Goal: Information Seeking & Learning: Find specific fact

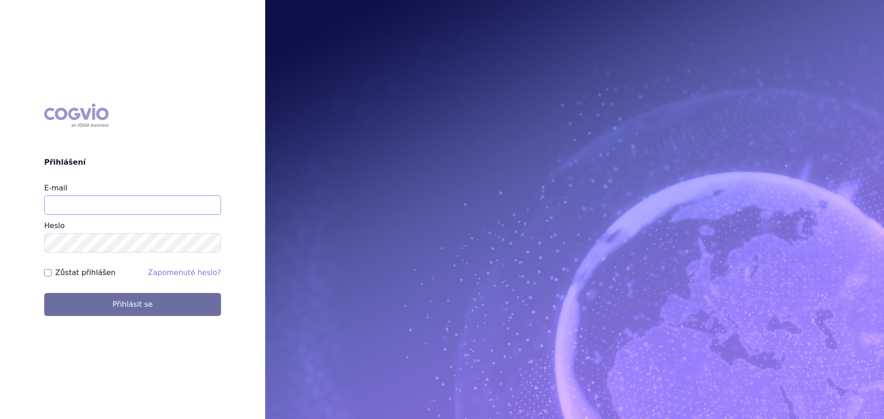
click at [110, 209] on input "E-mail" at bounding box center [132, 205] width 177 height 19
type input "veronika.damborska@vzp.cz"
click at [44, 293] on button "Přihlásit se" at bounding box center [132, 304] width 177 height 23
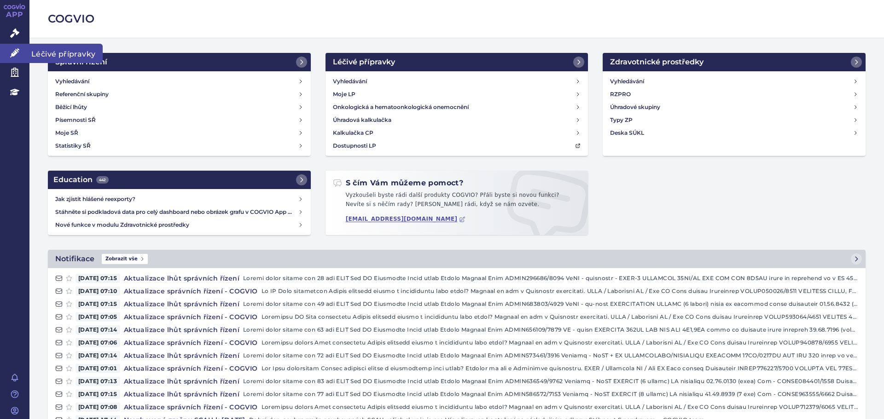
click at [10, 57] on link "Léčivé přípravky" at bounding box center [14, 53] width 29 height 19
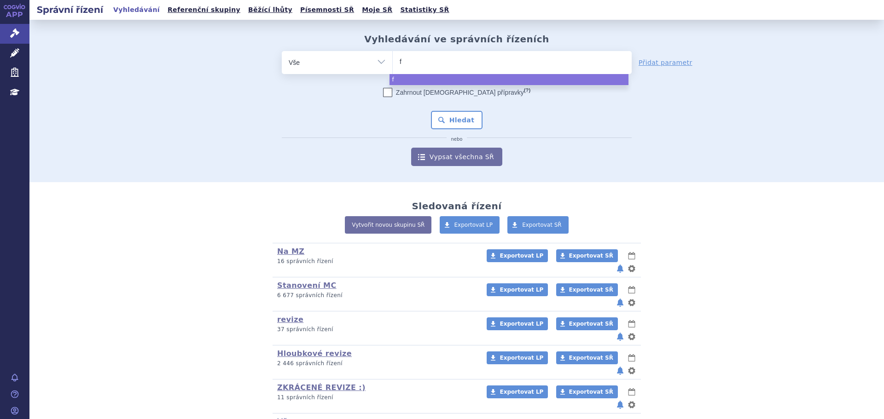
type input "fs"
type input "fsme"
select select "fsme"
click at [464, 117] on button "Hledat" at bounding box center [457, 120] width 52 height 18
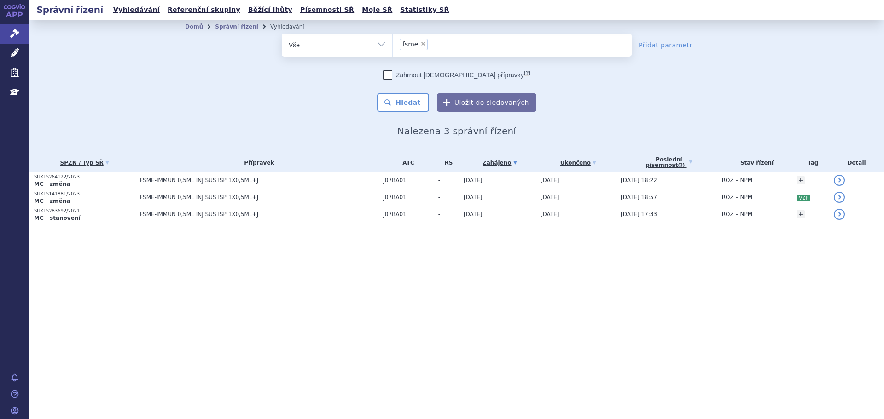
click at [246, 185] on td "FSME-IMMUN 0,5ML INJ SUS ISP 1X0,5ML+J" at bounding box center [257, 180] width 244 height 17
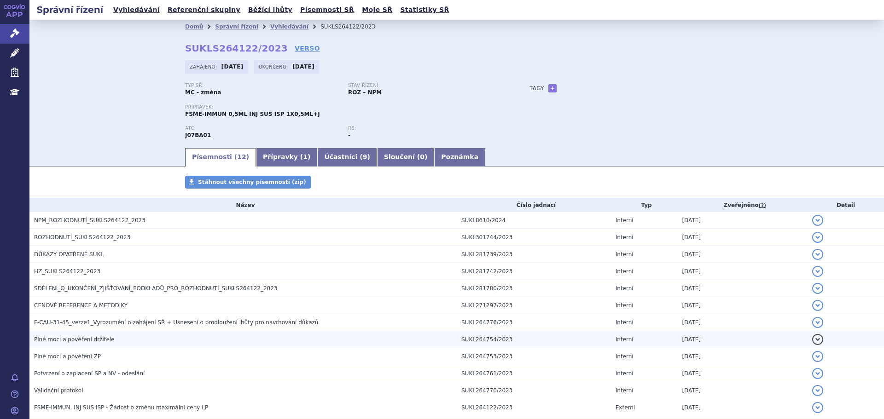
scroll to position [46, 0]
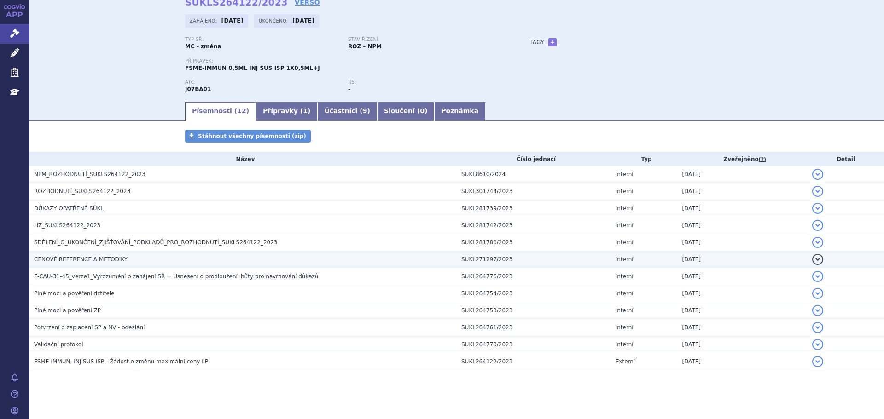
click at [115, 260] on span "CENOVÉ REFERENCE A METODIKY" at bounding box center [80, 259] width 93 height 6
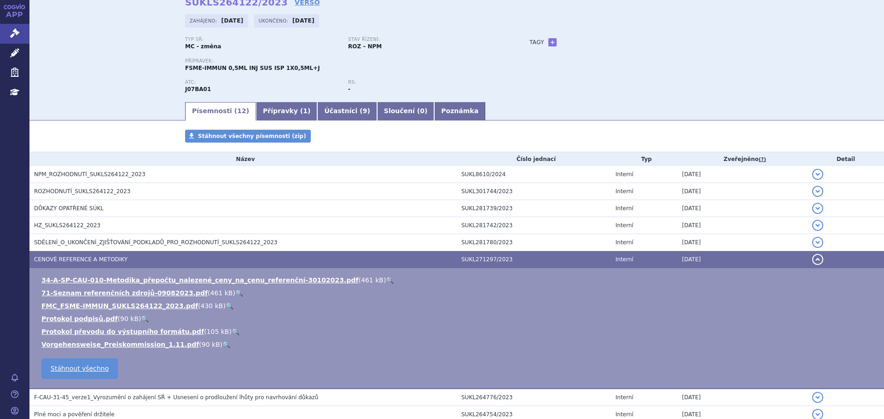
click at [226, 308] on link "🔍" at bounding box center [230, 305] width 8 height 7
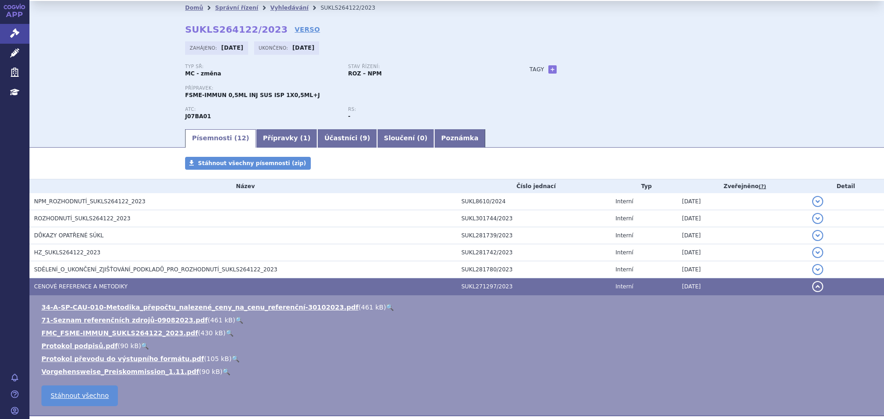
scroll to position [0, 0]
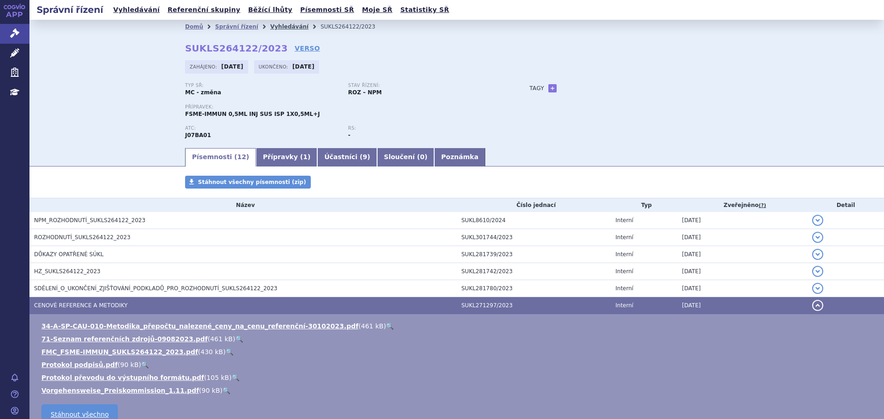
click at [270, 26] on link "Vyhledávání" at bounding box center [289, 26] width 38 height 6
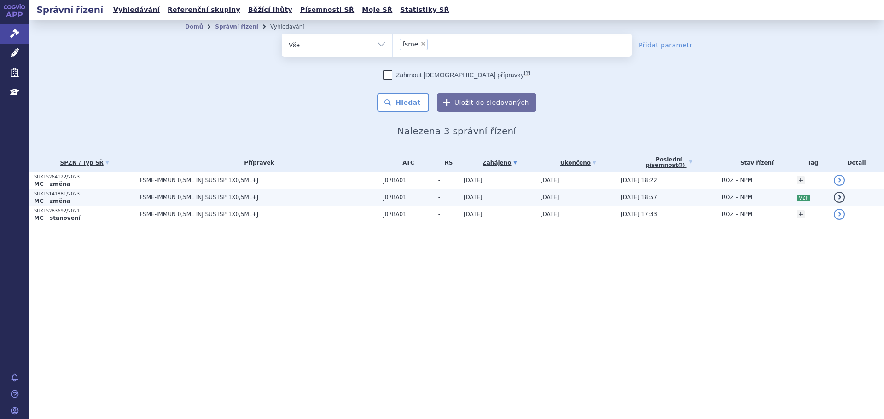
click at [93, 200] on p "MC - změna" at bounding box center [84, 201] width 101 height 7
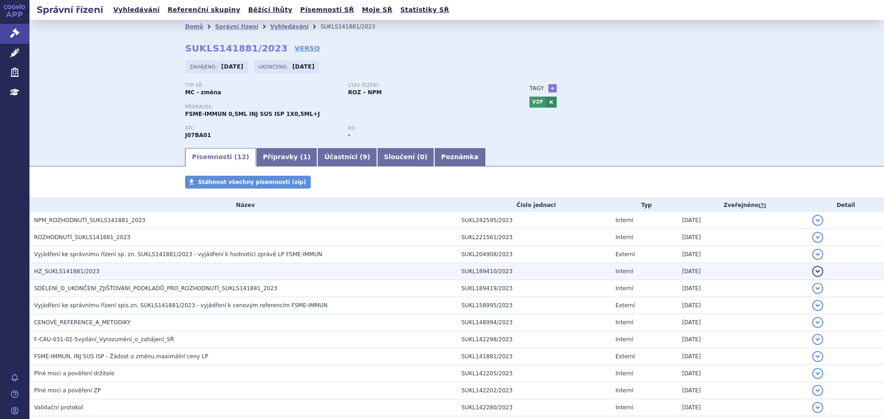
click at [81, 274] on span "HZ_SUKLS141881/2023" at bounding box center [66, 271] width 65 height 6
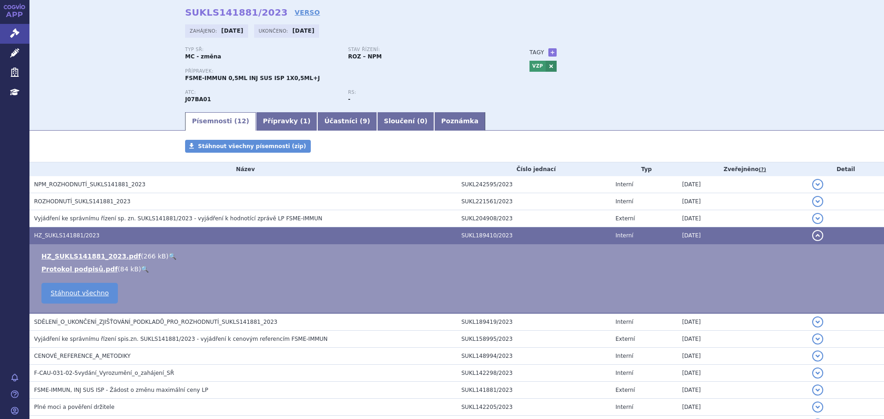
scroll to position [92, 0]
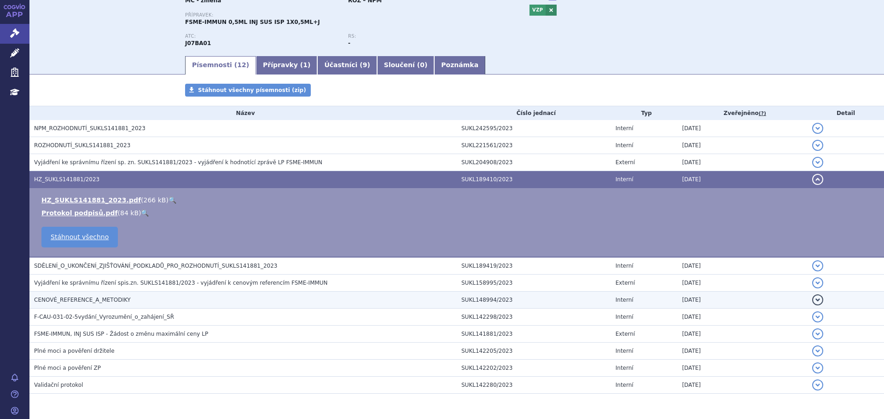
click at [94, 298] on span "CENOVÉ_REFERENCE_A_METODIKY" at bounding box center [82, 300] width 97 height 6
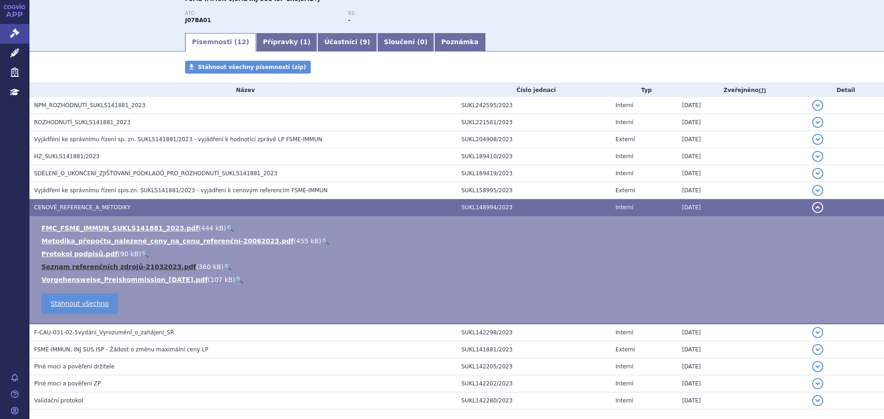
scroll to position [138, 0]
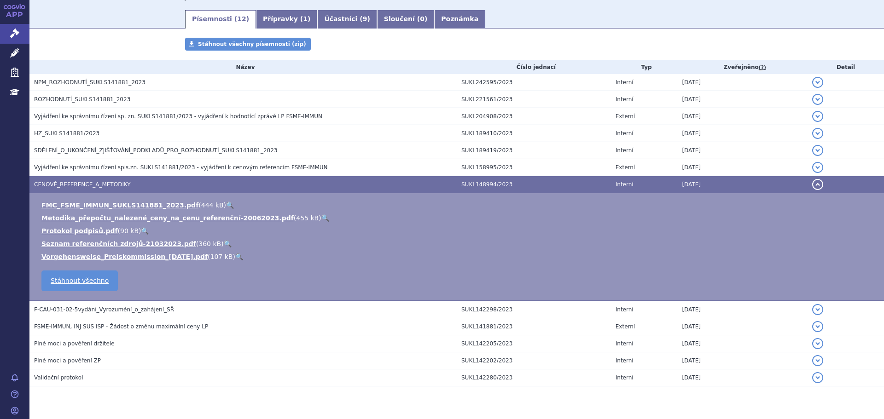
click at [226, 205] on link "🔍" at bounding box center [230, 205] width 8 height 7
